Goal: Find contact information

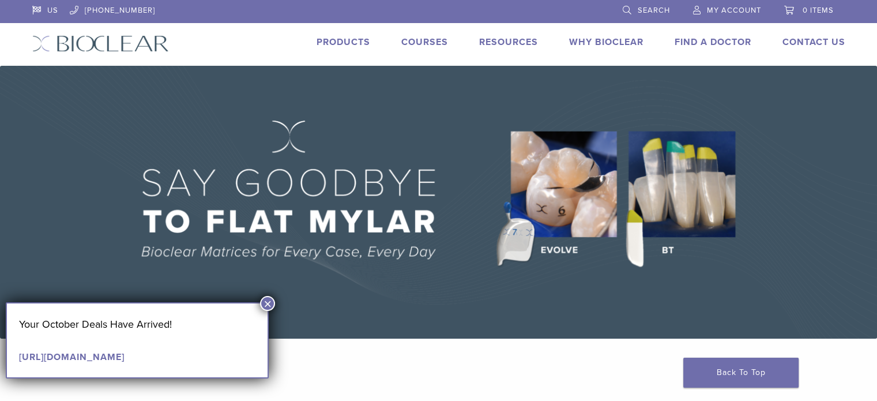
click at [715, 39] on link "Find A Doctor" at bounding box center [712, 42] width 77 height 12
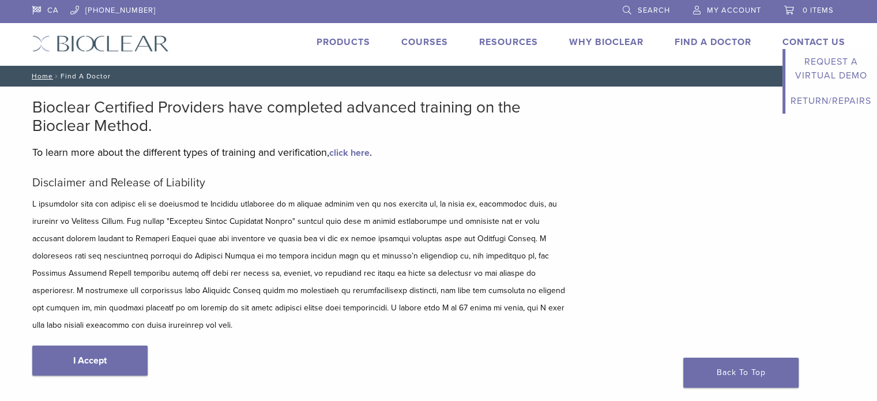
click at [815, 41] on link "Contact Us" at bounding box center [813, 42] width 63 height 12
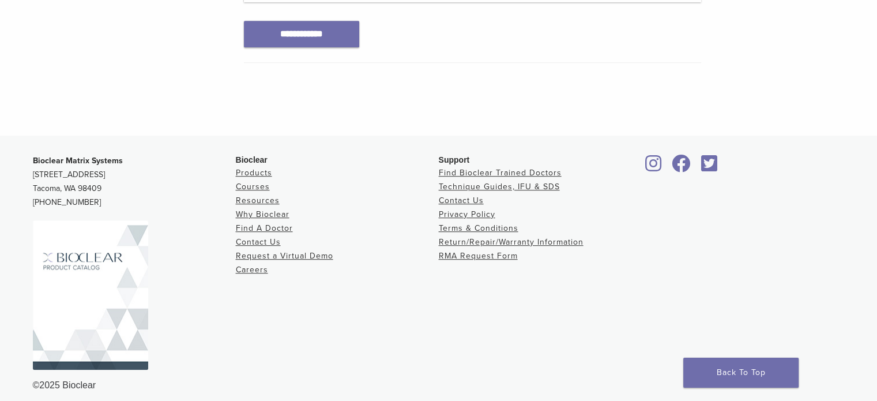
scroll to position [757, 0]
